Goal: Task Accomplishment & Management: Manage account settings

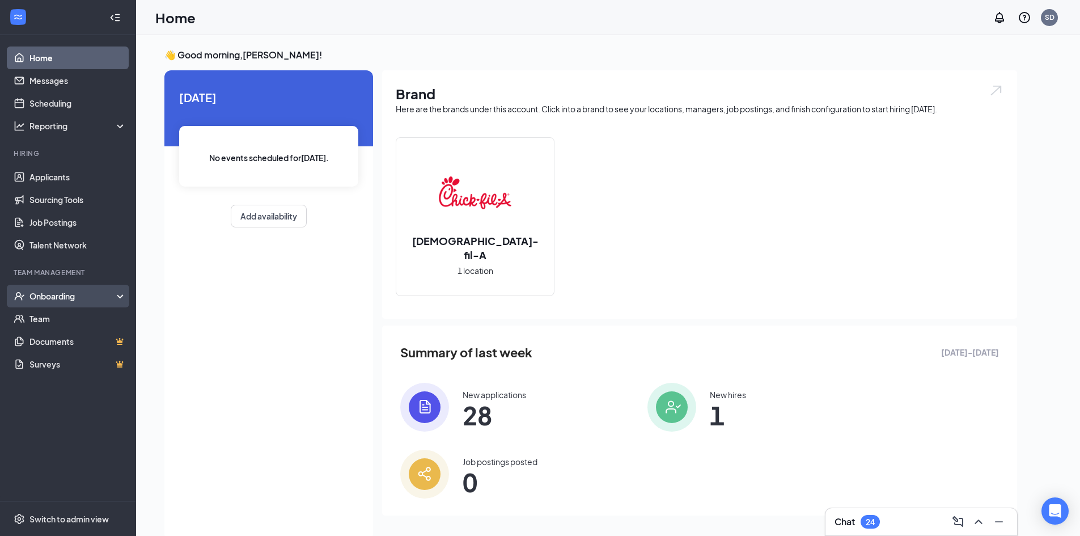
click at [62, 291] on div "Onboarding" at bounding box center [68, 296] width 136 height 23
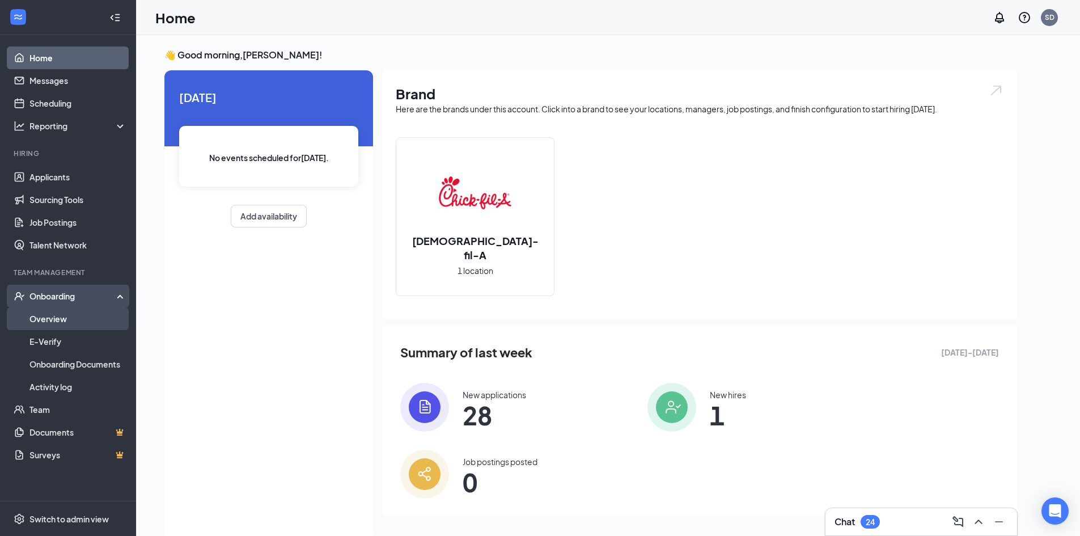
click at [88, 313] on link "Overview" at bounding box center [77, 318] width 97 height 23
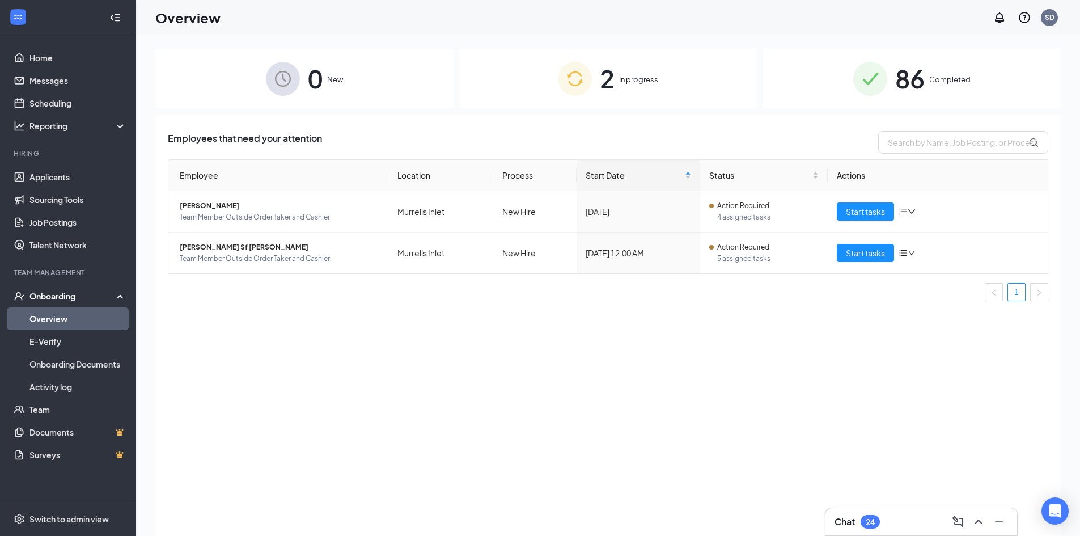
click at [622, 87] on div "2 In progress" at bounding box center [608, 79] width 298 height 60
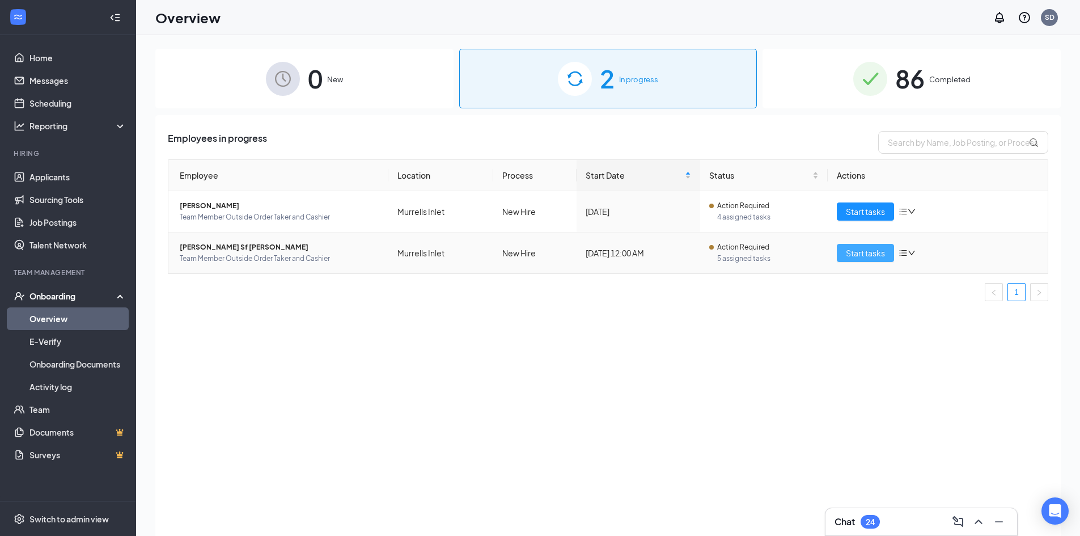
click at [873, 251] on span "Start tasks" at bounding box center [865, 253] width 39 height 12
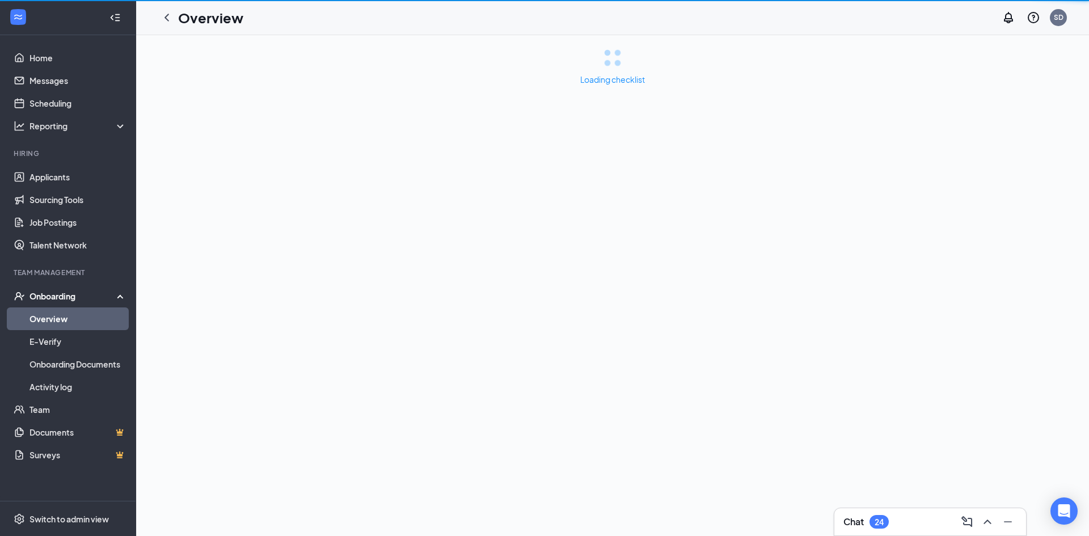
click at [874, 251] on div "Loading checklist" at bounding box center [612, 285] width 953 height 501
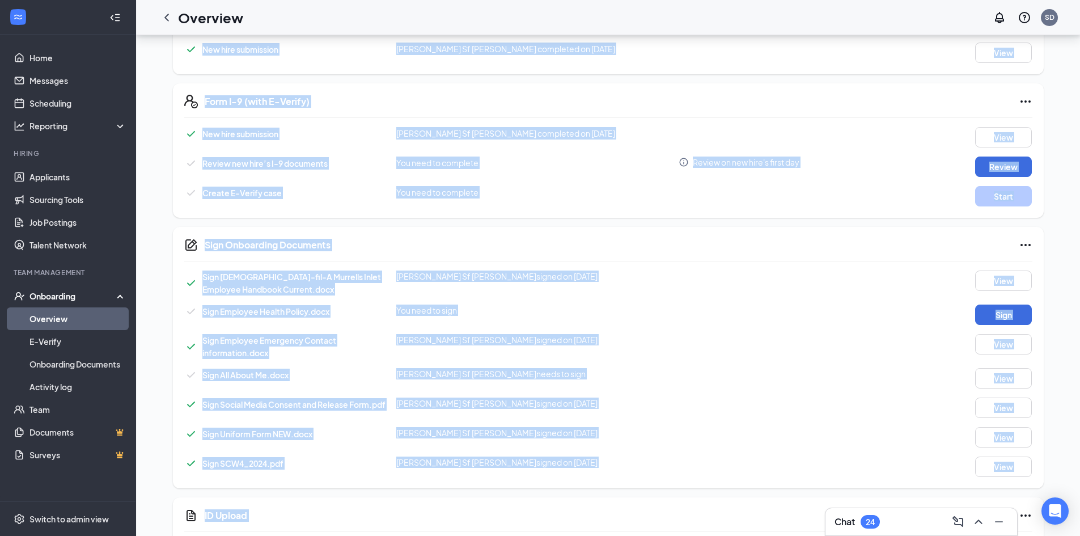
scroll to position [284, 0]
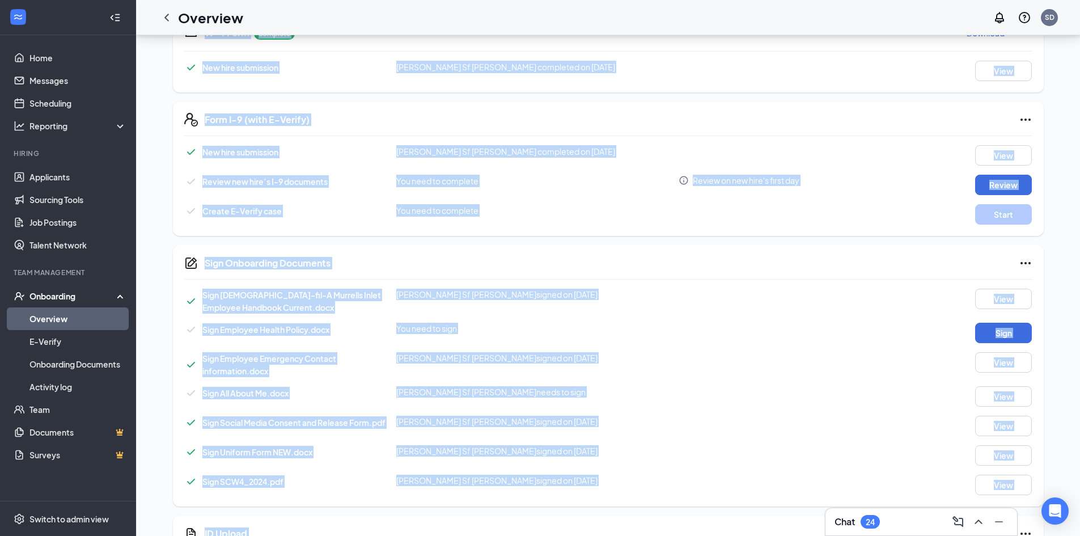
click at [640, 218] on div "Create E-Verify case You need to complete Start" at bounding box center [608, 214] width 849 height 20
click at [737, 237] on div "Basic Information complete New hire submission [PERSON_NAME] Sf [PERSON_NAME] c…" at bounding box center [608, 340] width 871 height 847
click at [802, 195] on div "Review new hire’s I-9 documents You need to complete Review on new hire's first…" at bounding box center [608, 185] width 849 height 20
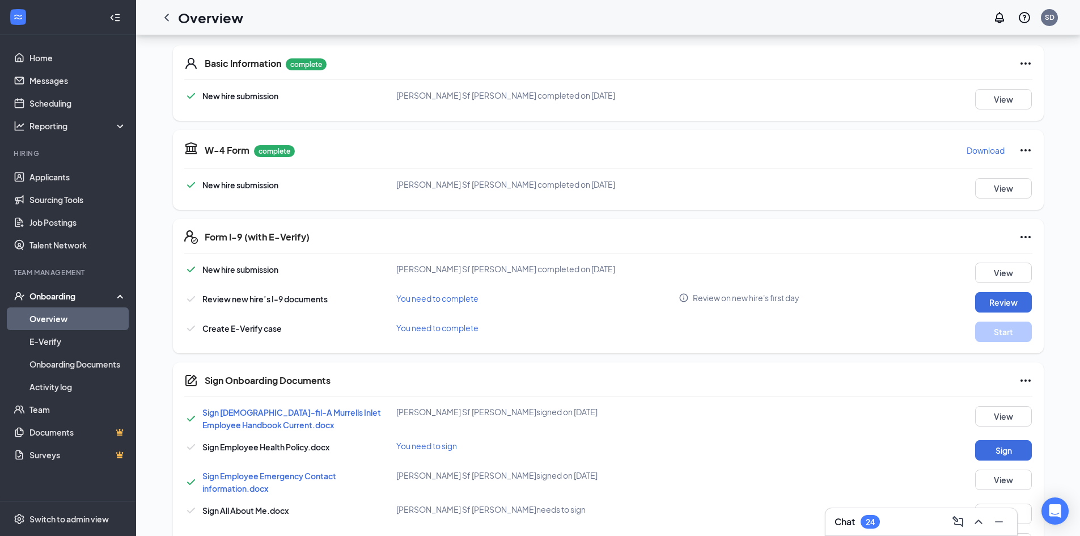
scroll to position [0, 0]
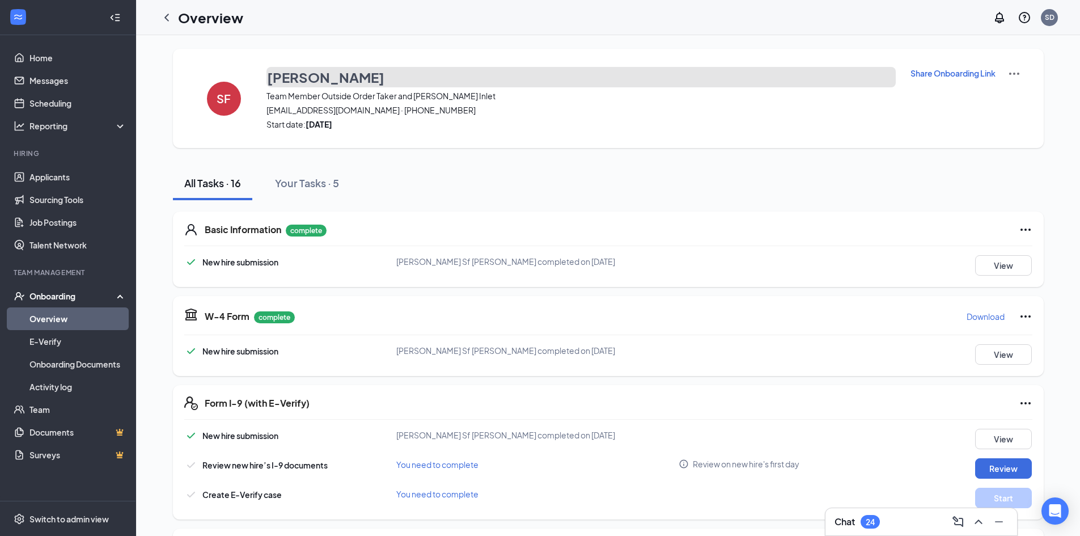
click at [335, 76] on h3 "[PERSON_NAME]" at bounding box center [325, 76] width 117 height 19
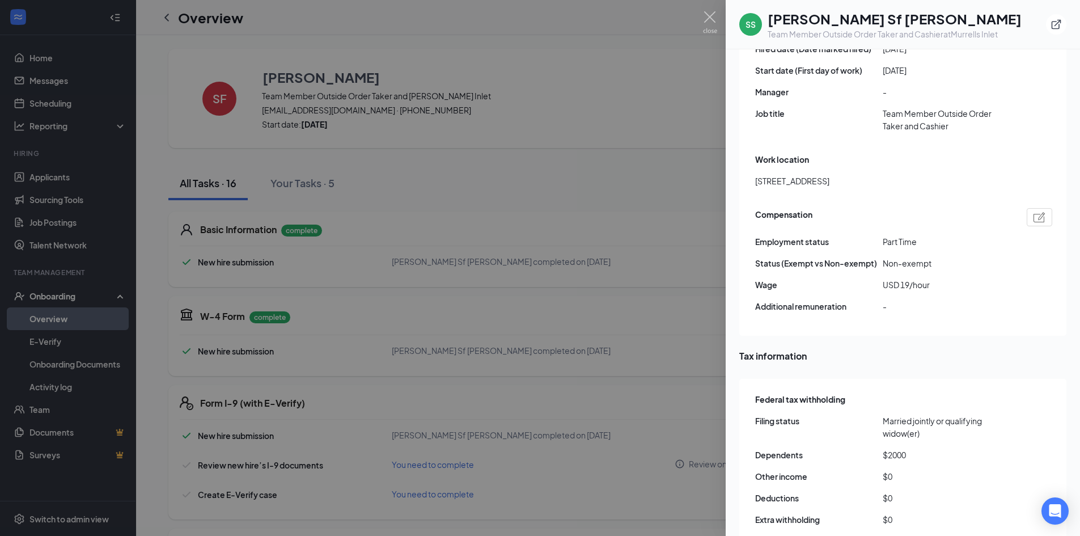
scroll to position [794, 0]
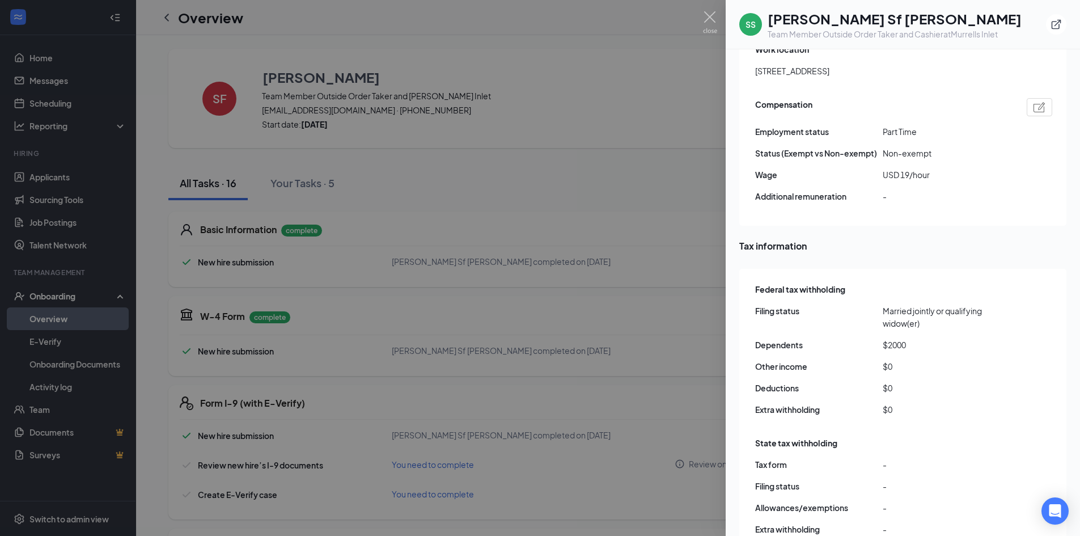
click at [638, 252] on div at bounding box center [540, 268] width 1080 height 536
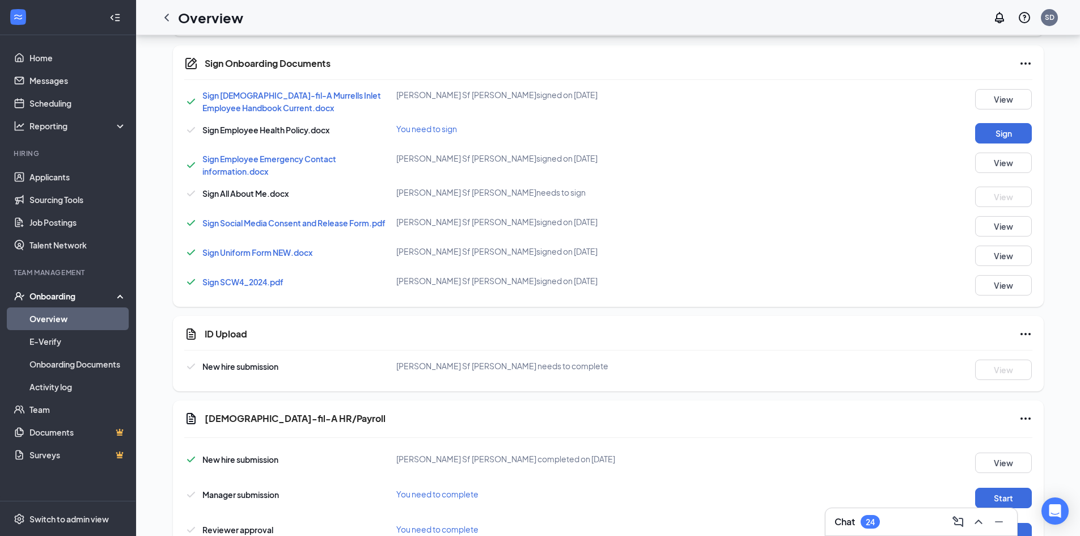
scroll to position [525, 0]
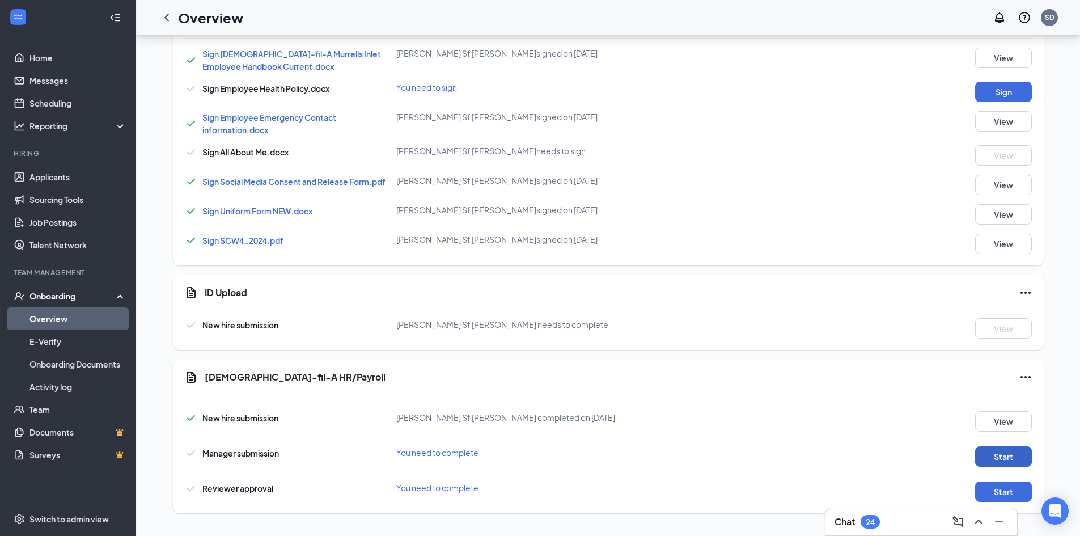
click at [1023, 455] on button "Start" at bounding box center [1004, 456] width 57 height 20
click at [993, 488] on button "Start" at bounding box center [1004, 492] width 57 height 20
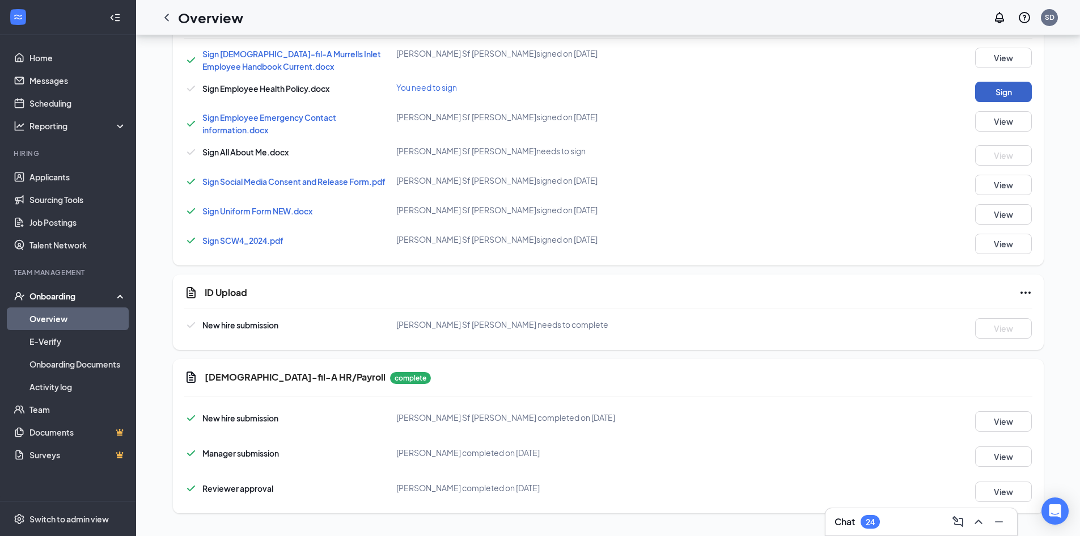
click at [990, 94] on button "Sign" at bounding box center [1004, 92] width 57 height 20
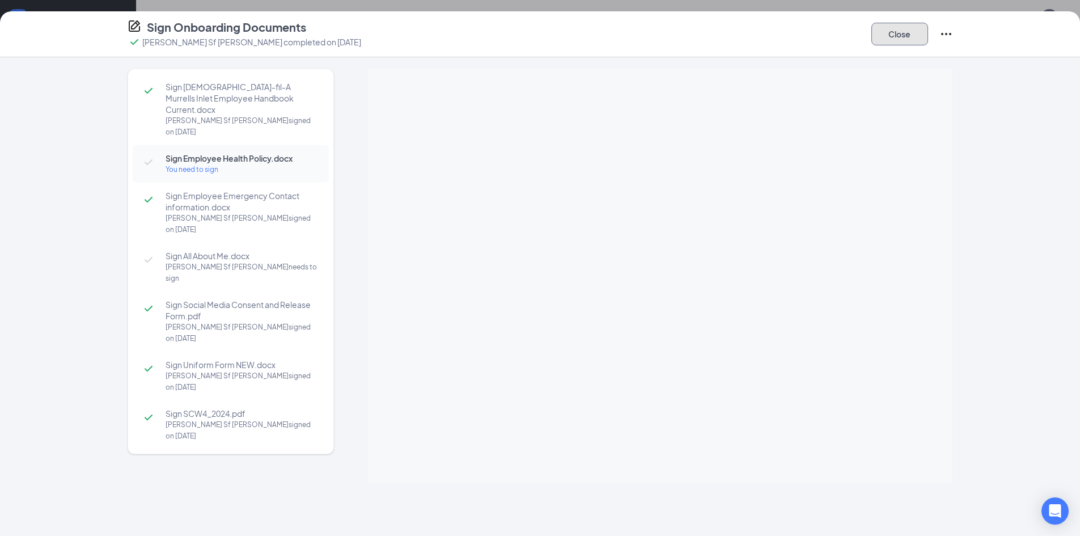
click at [900, 32] on button "Close" at bounding box center [900, 34] width 57 height 23
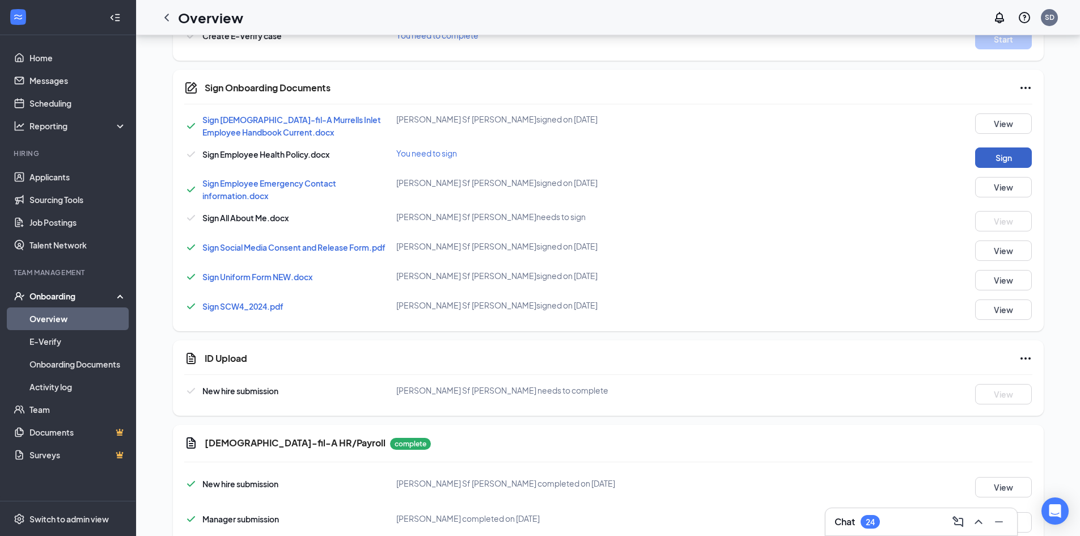
scroll to position [411, 0]
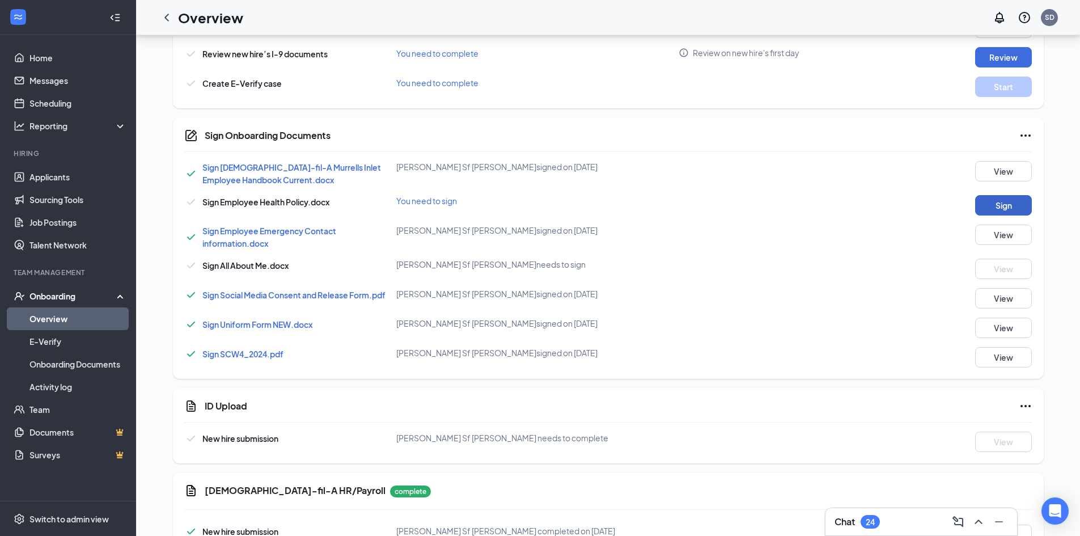
click at [1032, 206] on button "Sign" at bounding box center [1004, 205] width 57 height 20
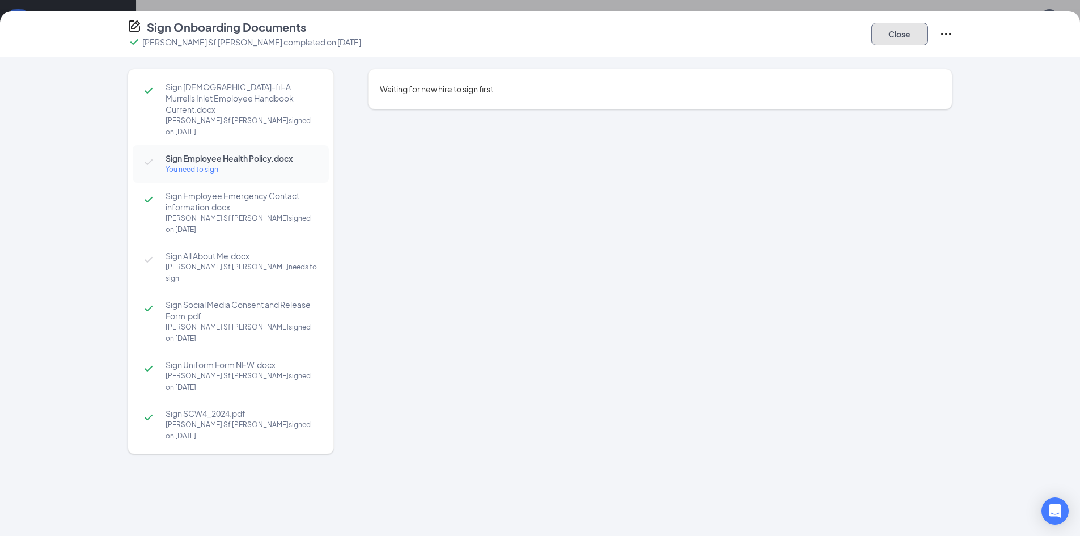
drag, startPoint x: 892, startPoint y: 35, endPoint x: 884, endPoint y: 39, distance: 9.6
click at [892, 34] on button "Close" at bounding box center [900, 34] width 57 height 23
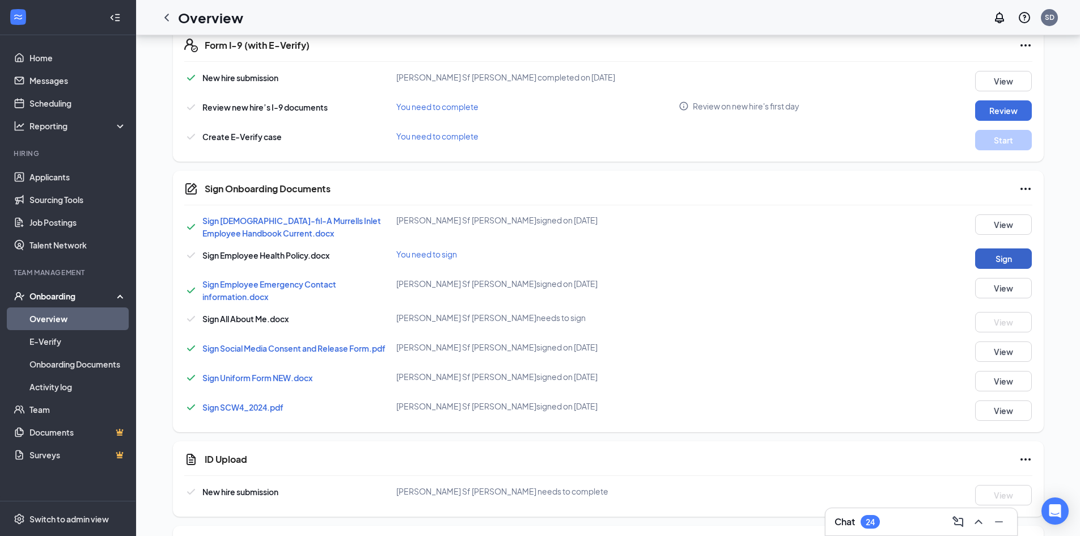
scroll to position [354, 0]
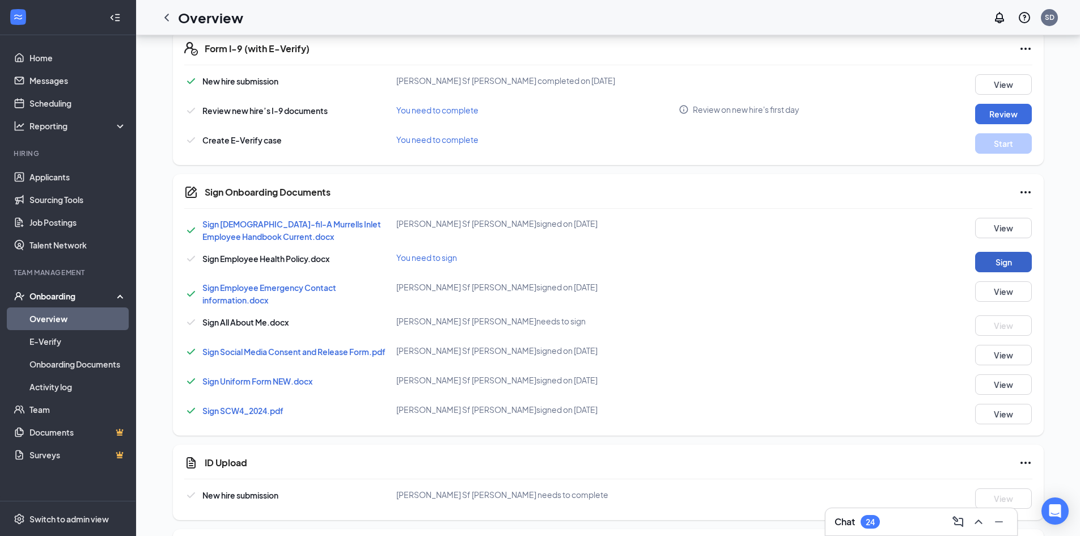
click at [1020, 260] on button "Sign" at bounding box center [1004, 262] width 57 height 20
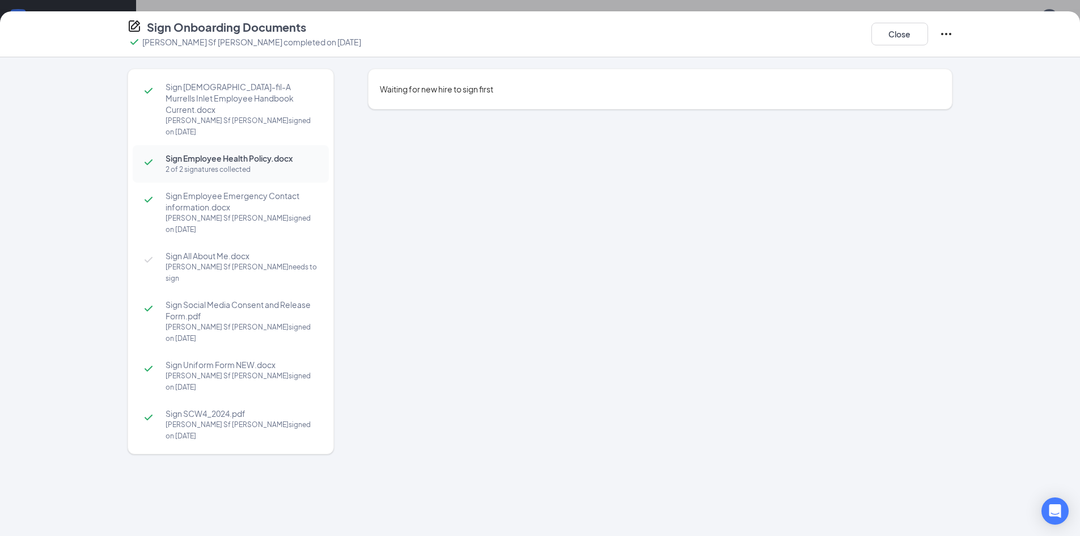
drag, startPoint x: 750, startPoint y: 206, endPoint x: 763, endPoint y: 193, distance: 18.1
click at [758, 198] on div "Waiting for new hire to sign first" at bounding box center [660, 276] width 585 height 414
click at [905, 22] on div "Close" at bounding box center [913, 33] width 82 height 29
click at [894, 26] on button "Close" at bounding box center [900, 34] width 57 height 23
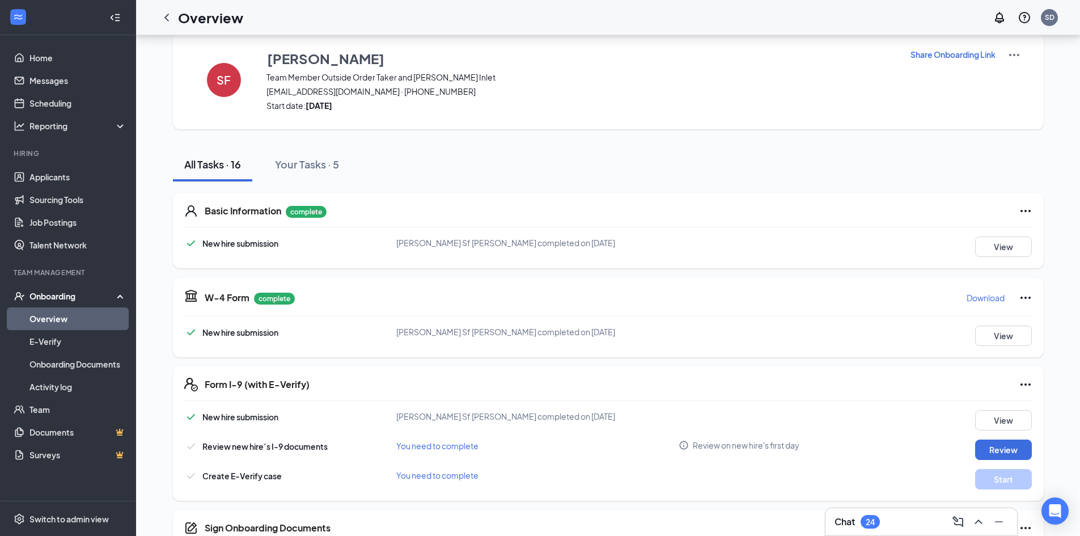
scroll to position [0, 0]
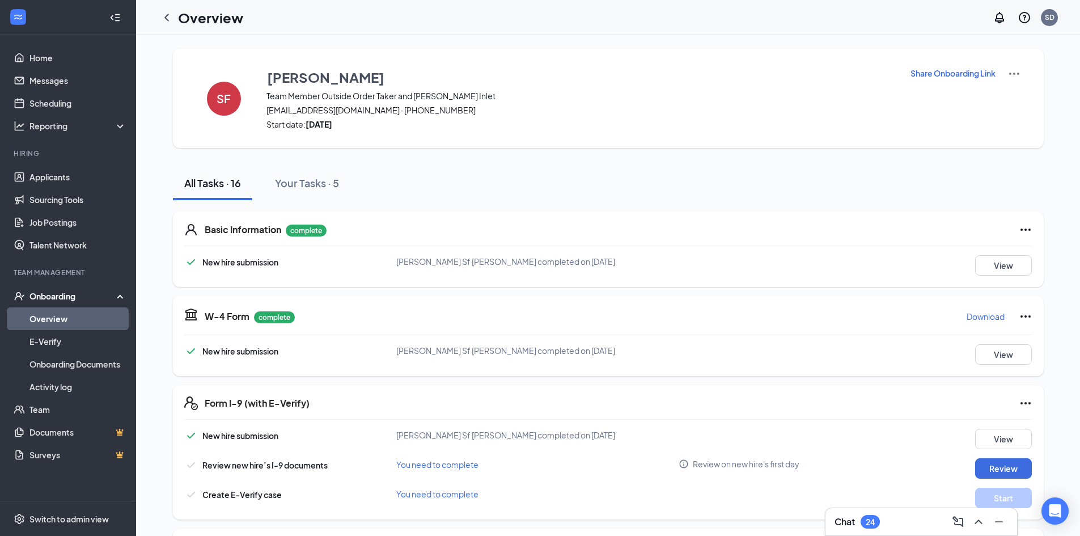
click at [942, 73] on p "Share Onboarding Link" at bounding box center [953, 72] width 85 height 11
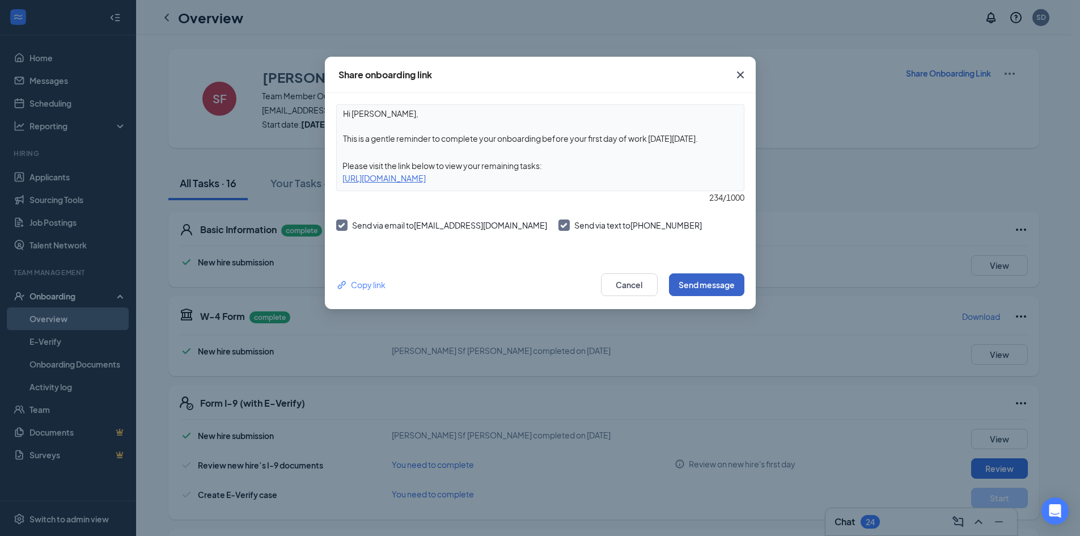
click at [704, 280] on button "Send message" at bounding box center [706, 284] width 75 height 23
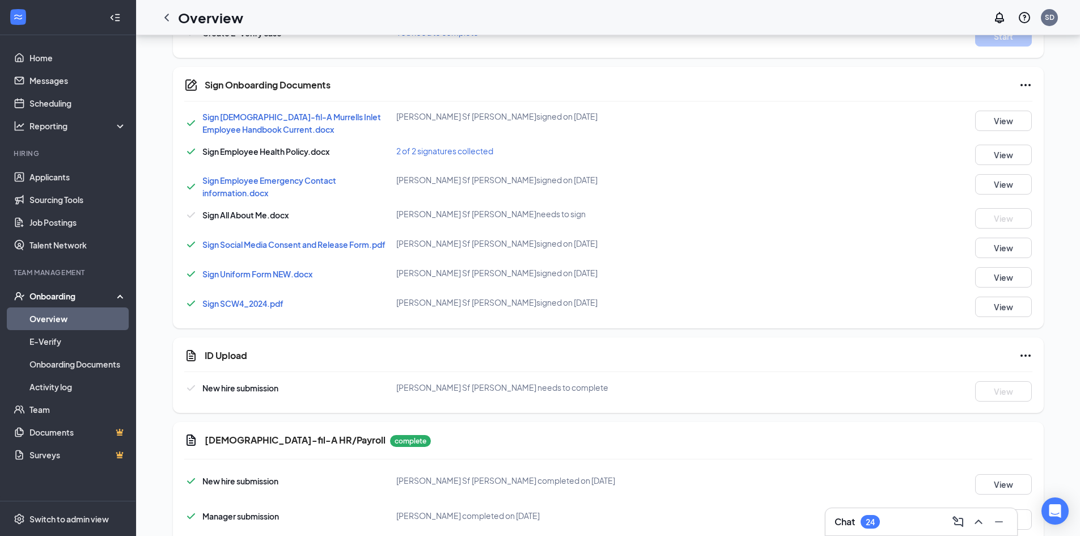
scroll to position [354, 0]
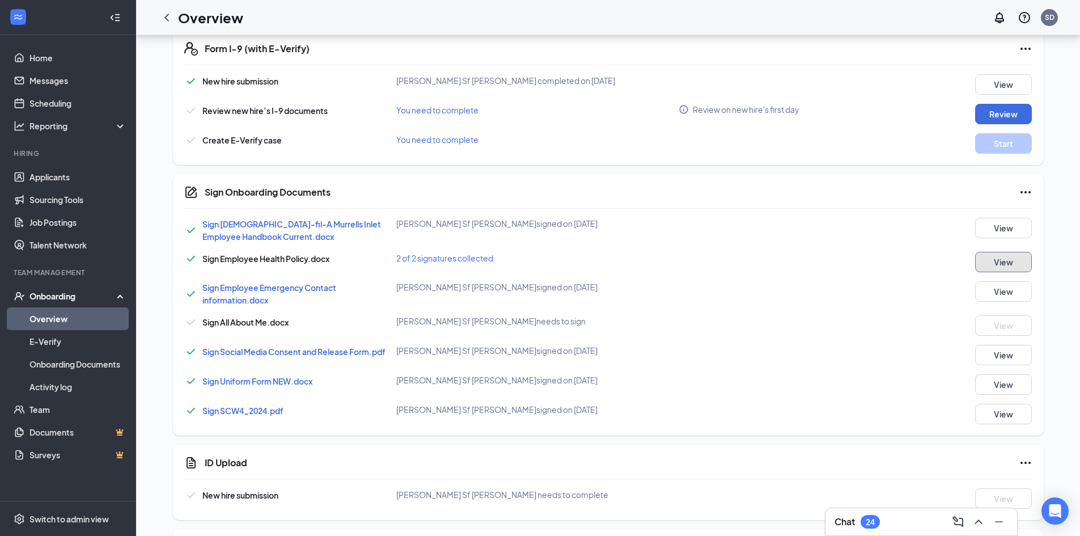
click at [1003, 254] on button "View" at bounding box center [1004, 262] width 57 height 20
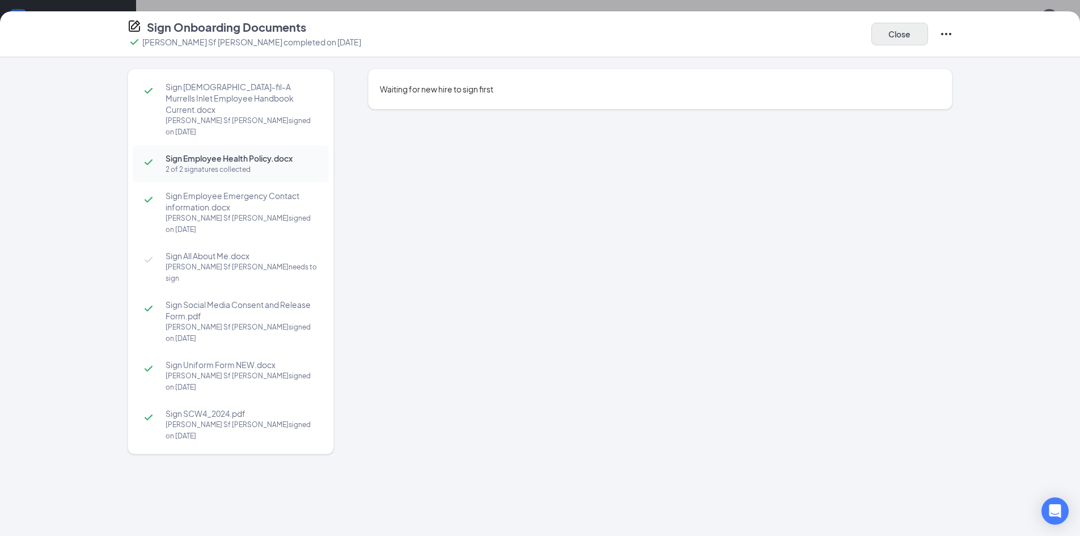
drag, startPoint x: 868, startPoint y: 41, endPoint x: 921, endPoint y: 37, distance: 52.3
click at [869, 41] on div "Sign Onboarding Documents [PERSON_NAME] Sf [PERSON_NAME] completed on [DATE] Cl…" at bounding box center [540, 33] width 871 height 29
click at [938, 33] on div "Close" at bounding box center [913, 33] width 82 height 29
click at [913, 35] on button "Close" at bounding box center [900, 34] width 57 height 23
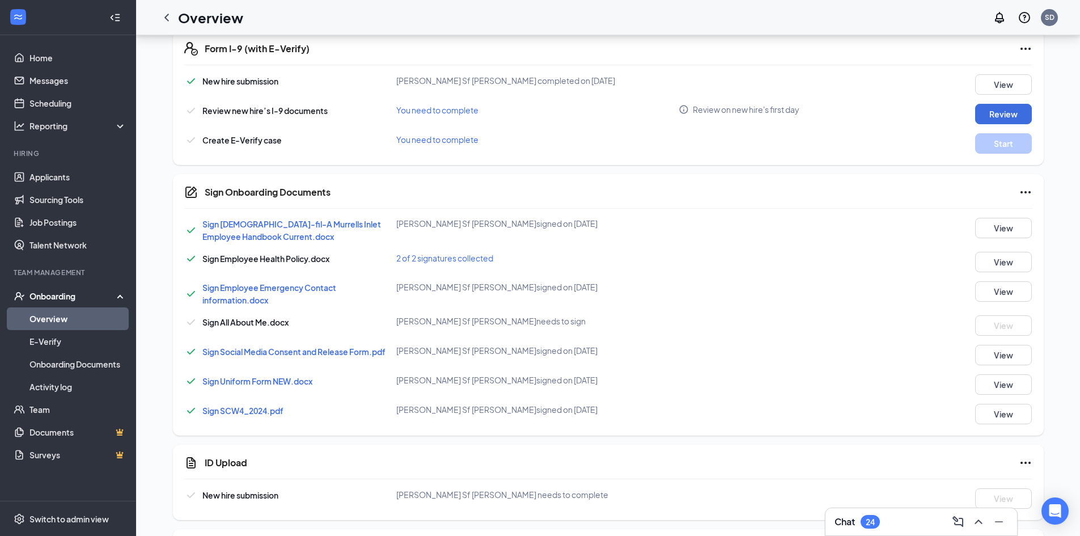
click at [568, 303] on div "Sign Employee Emergency Contact information.docx [PERSON_NAME] Sf [PERSON_NAME]…" at bounding box center [608, 293] width 849 height 25
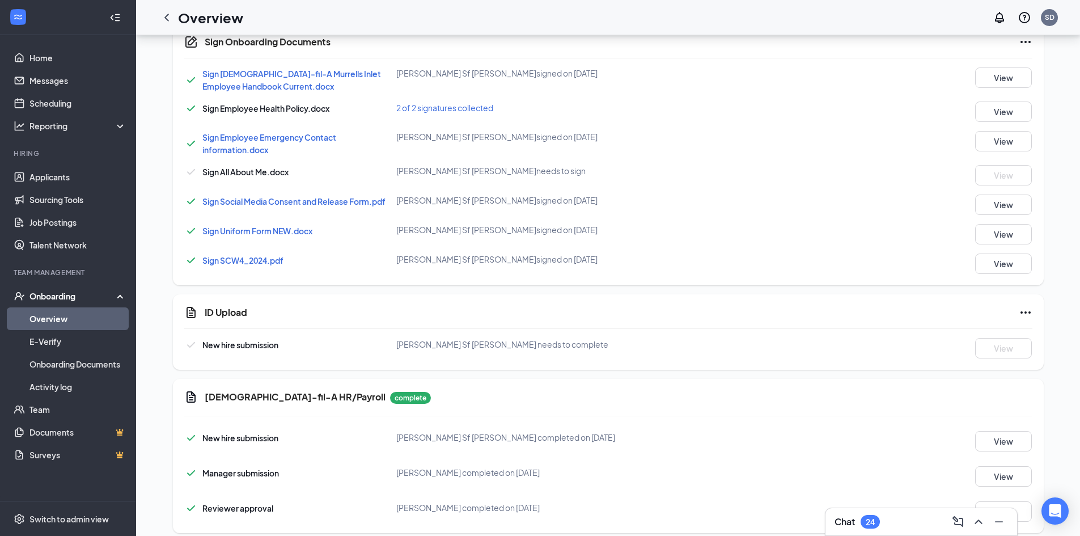
scroll to position [525, 0]
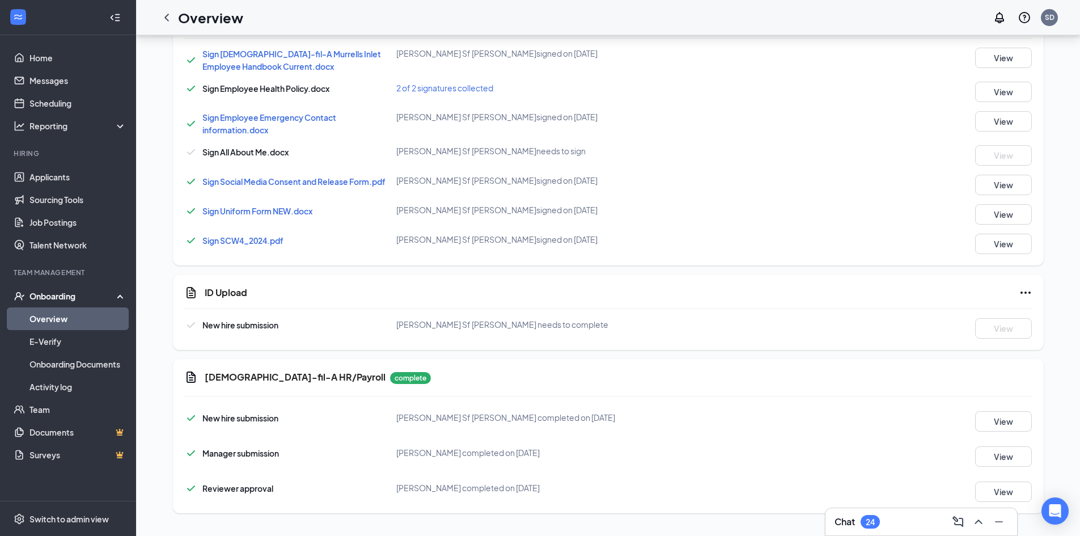
click at [660, 320] on div "[PERSON_NAME] Sf [PERSON_NAME] needs to complete" at bounding box center [537, 324] width 283 height 12
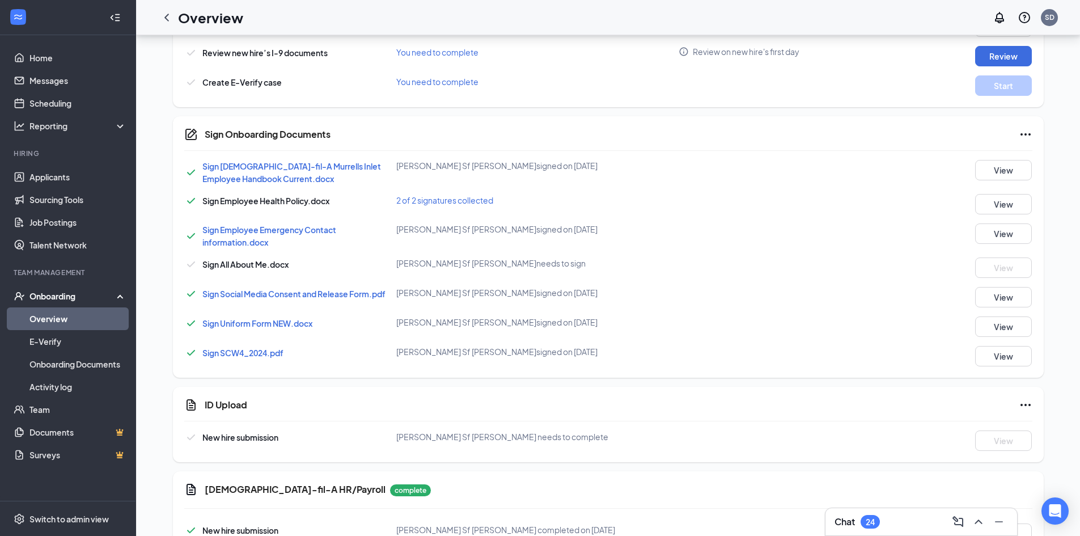
scroll to position [411, 0]
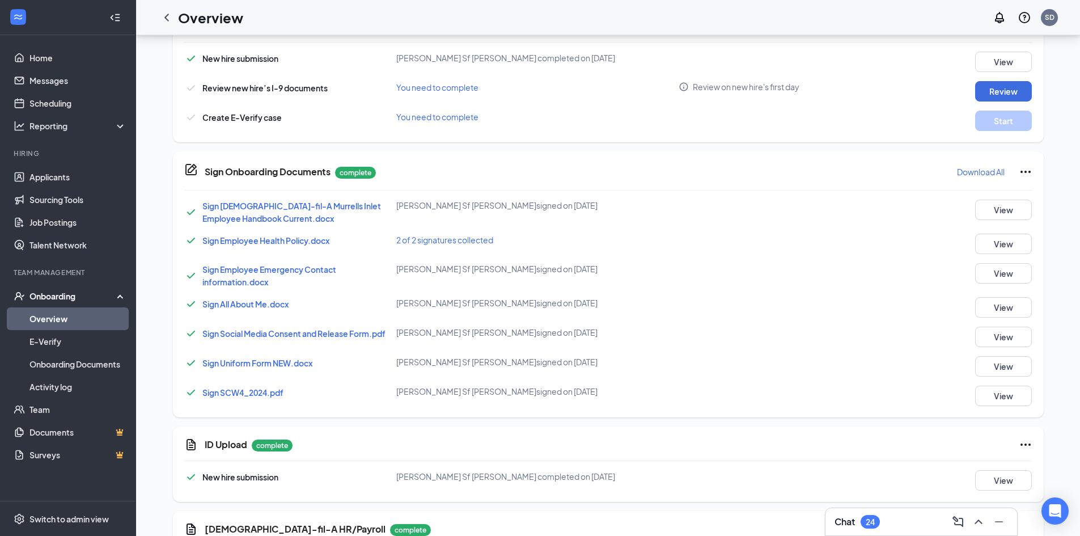
scroll to position [397, 0]
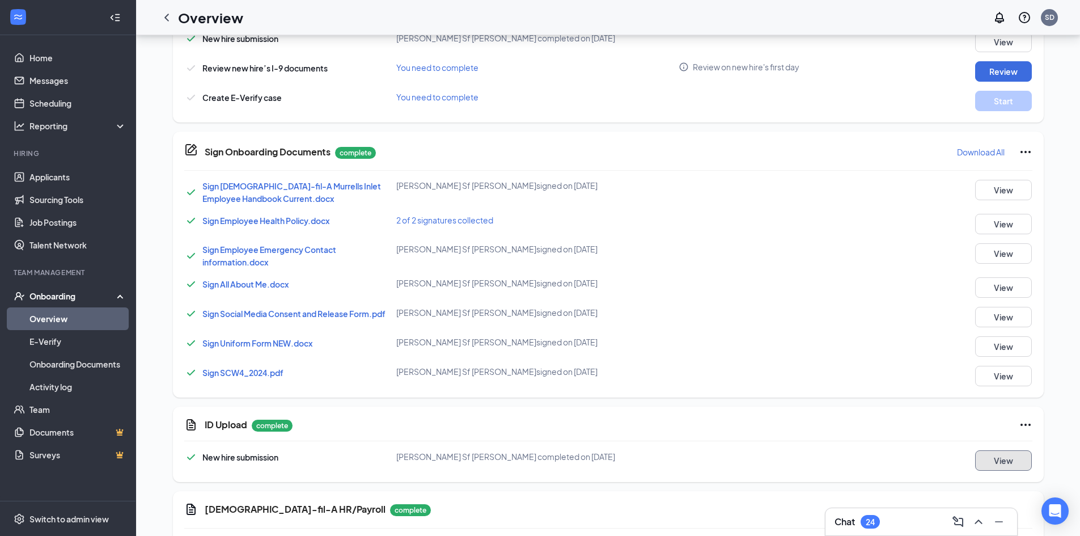
click at [990, 466] on button "View" at bounding box center [1004, 460] width 57 height 20
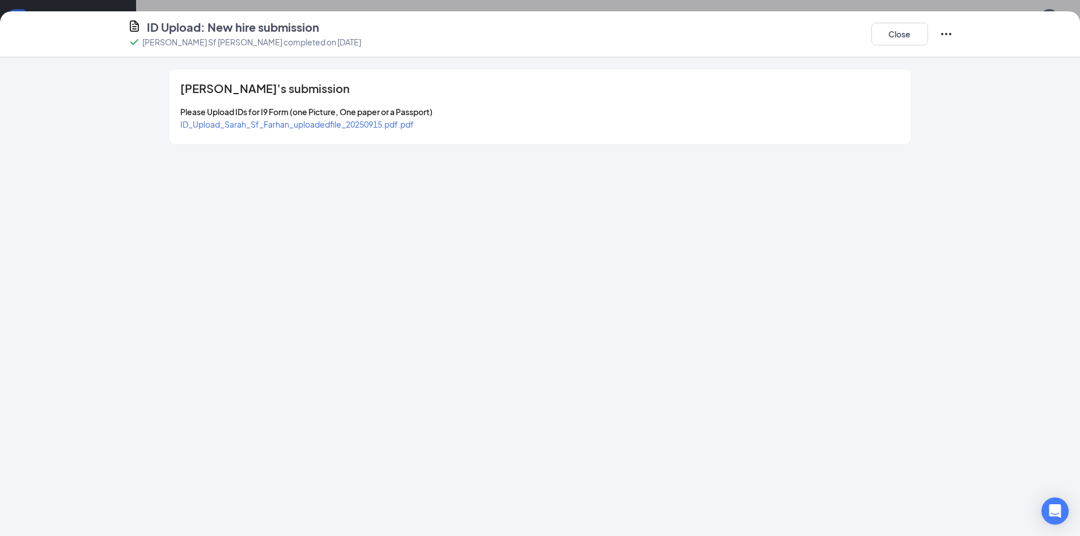
click at [344, 126] on span "ID_Upload_Sarah_Sf_Farhan_uploadedfile_20250915.pdf.pdf" at bounding box center [297, 124] width 234 height 10
click at [895, 33] on button "Close" at bounding box center [900, 34] width 57 height 23
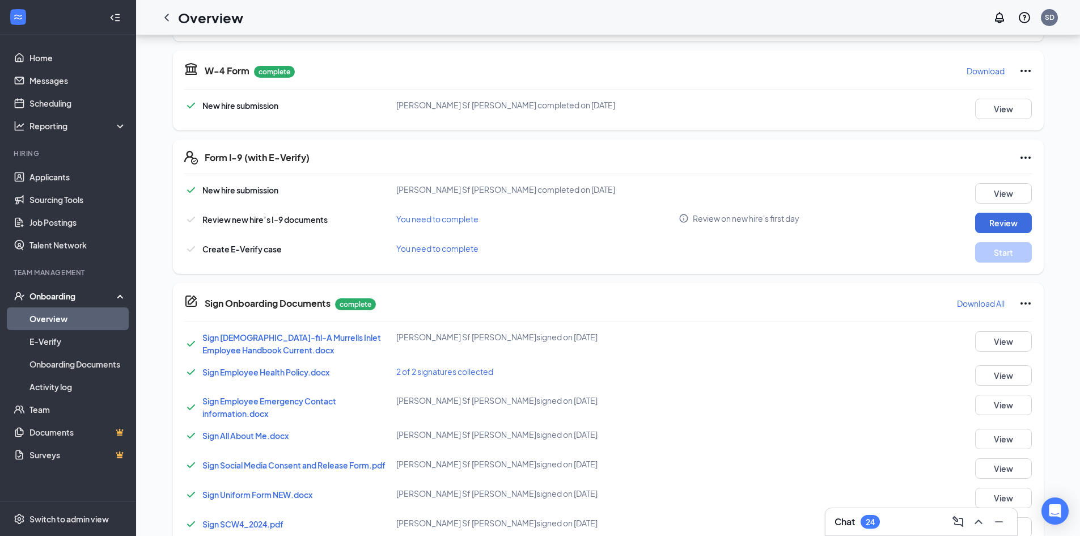
scroll to position [0, 0]
